Goal: Task Accomplishment & Management: Complete application form

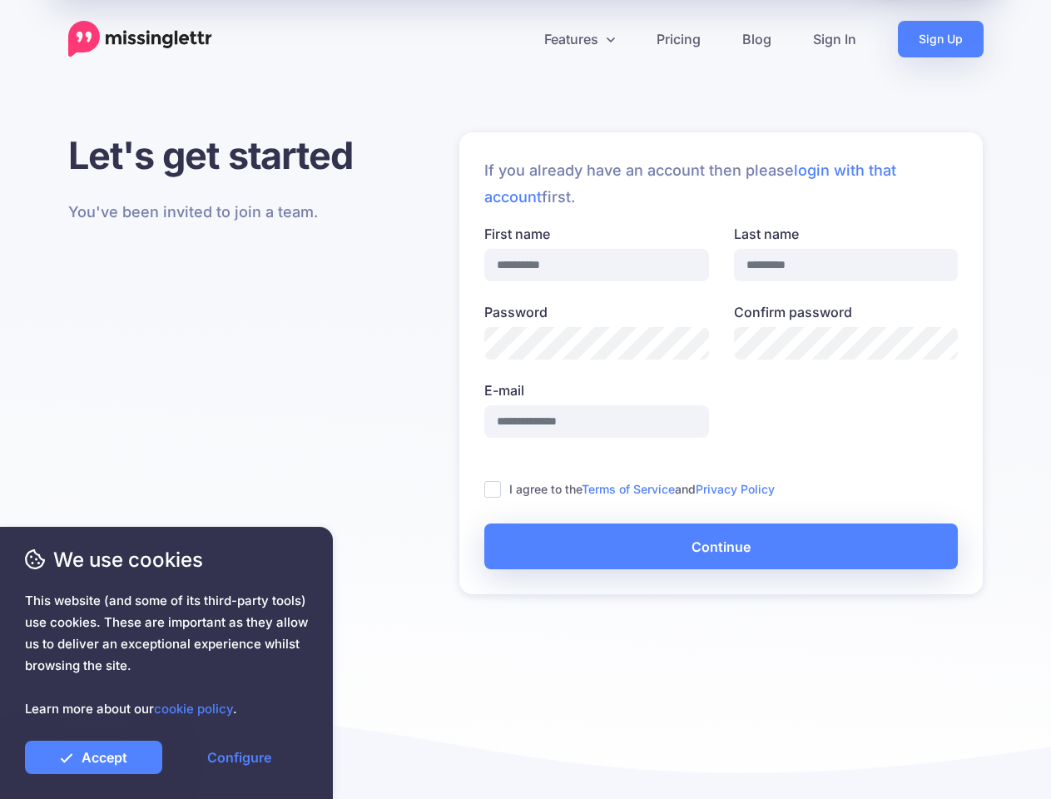
click at [525, 399] on label "E-mail" at bounding box center [596, 390] width 225 height 20
click at [525, 405] on input "E-mail" at bounding box center [596, 421] width 225 height 32
click at [518, 39] on icon at bounding box center [519, 39] width 8 height 8
click at [578, 39] on link "Features" at bounding box center [579, 39] width 112 height 37
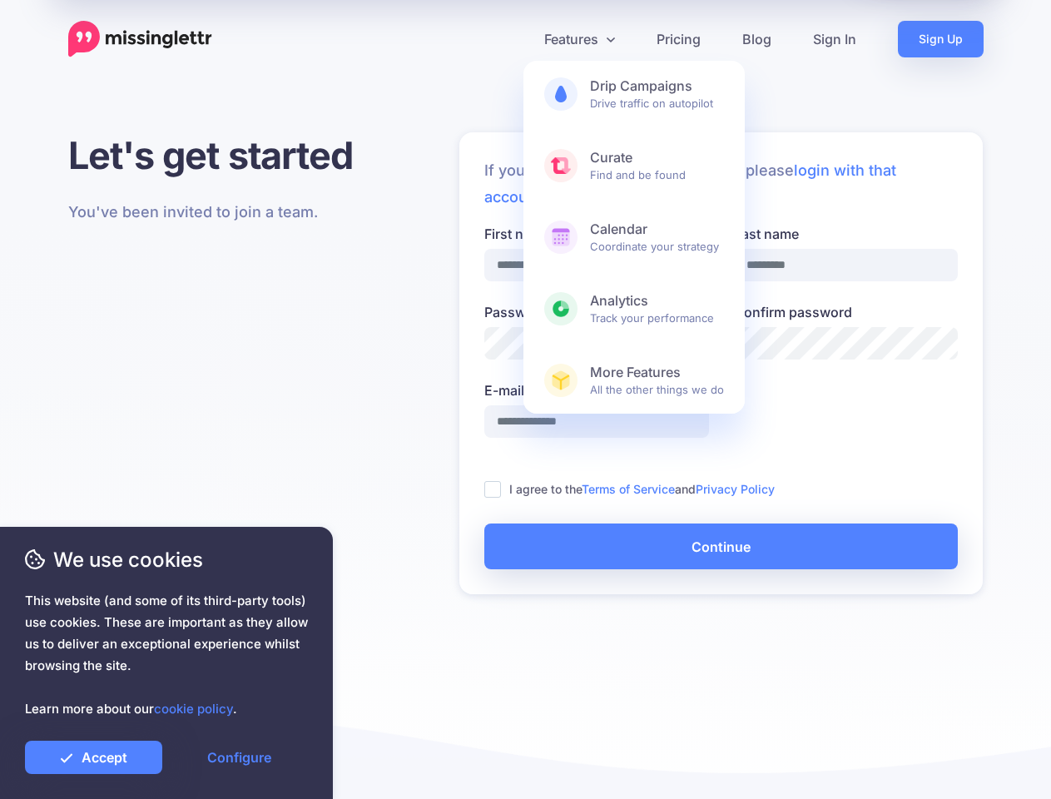
click at [492, 489] on ins at bounding box center [492, 489] width 17 height 17
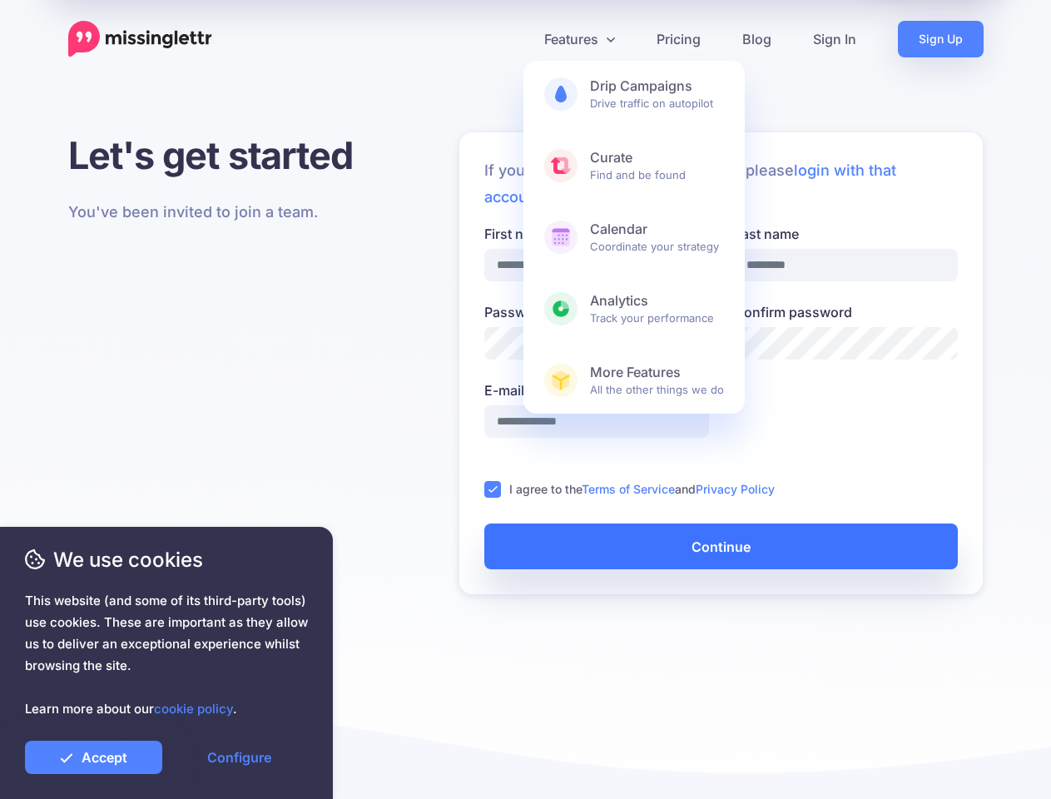
click at [720, 546] on button "Continue" at bounding box center [720, 546] width 473 height 46
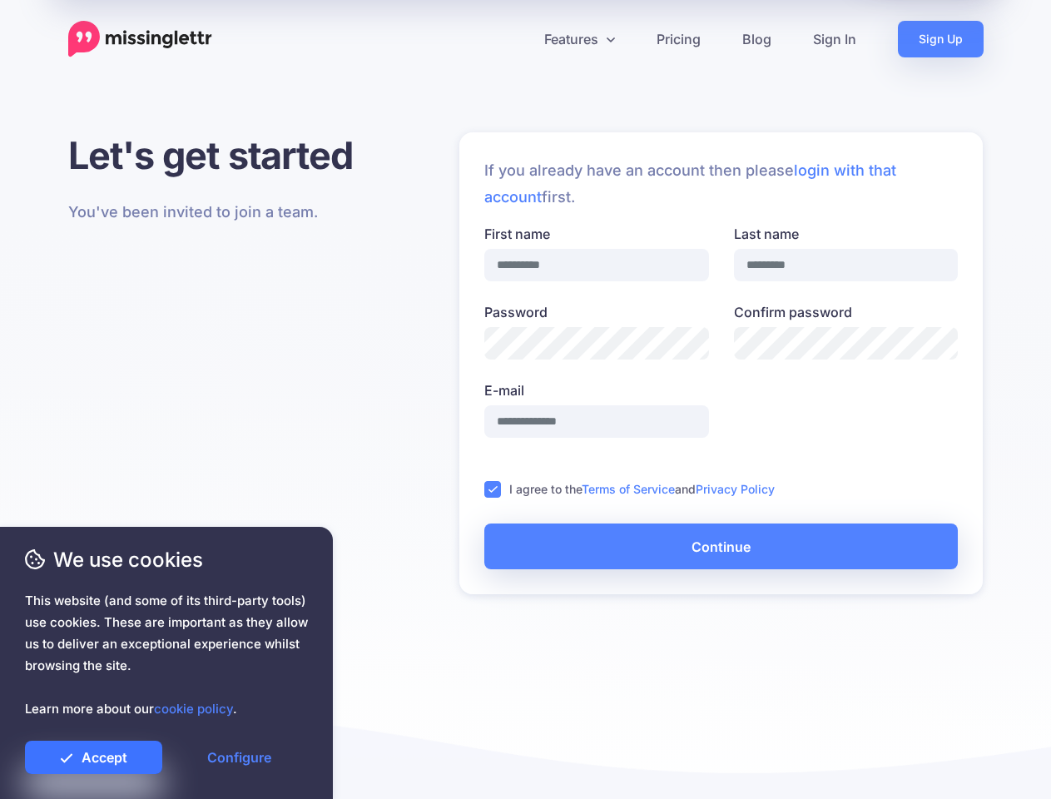
click at [93, 757] on link "Accept" at bounding box center [93, 756] width 137 height 33
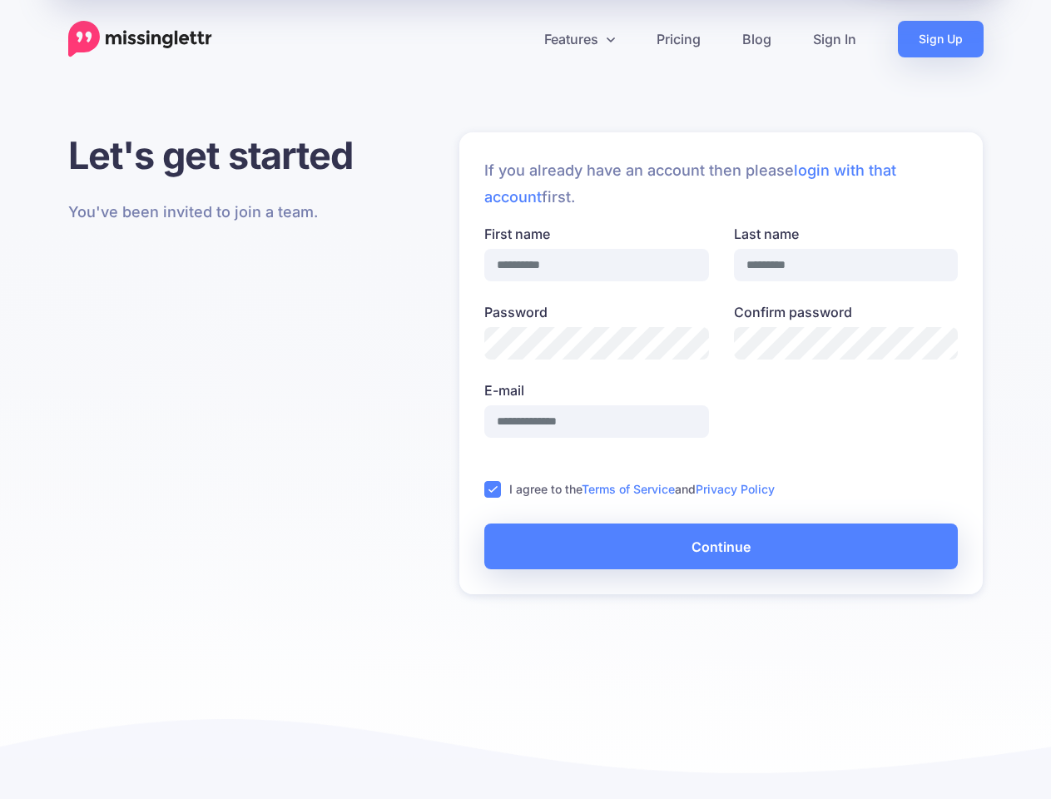
click at [239, 757] on link "Configure" at bounding box center [239, 756] width 137 height 33
